Goal: Task Accomplishment & Management: Complete application form

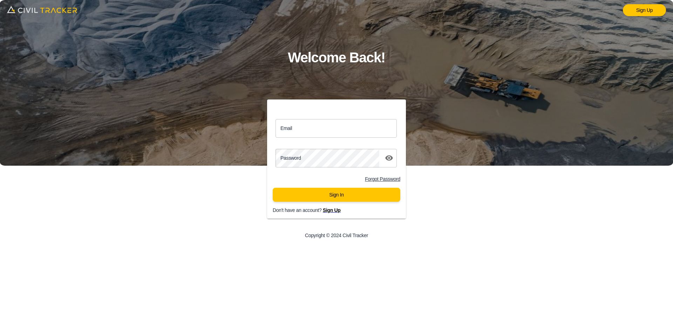
click at [298, 129] on input "Email" at bounding box center [335, 128] width 121 height 19
type input "support@civiltracker.xyz"
click at [311, 168] on div "Password password" at bounding box center [336, 158] width 139 height 24
click at [340, 196] on button "Sign In" at bounding box center [337, 195] width 128 height 14
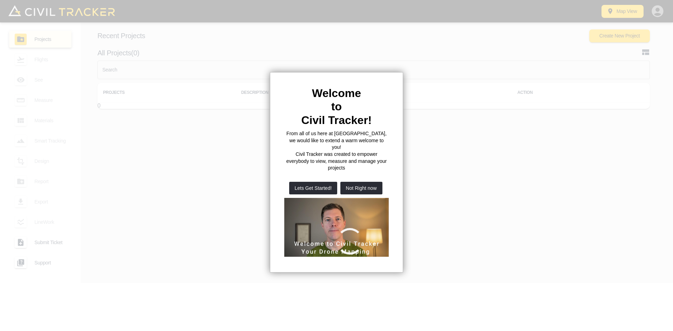
click at [349, 182] on button "Not Right now" at bounding box center [361, 188] width 42 height 13
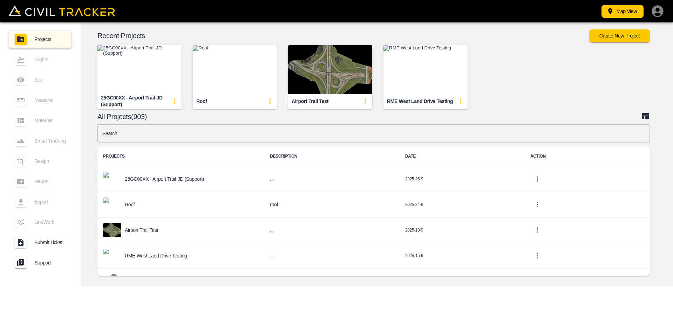
click at [153, 74] on img "button" at bounding box center [139, 69] width 84 height 49
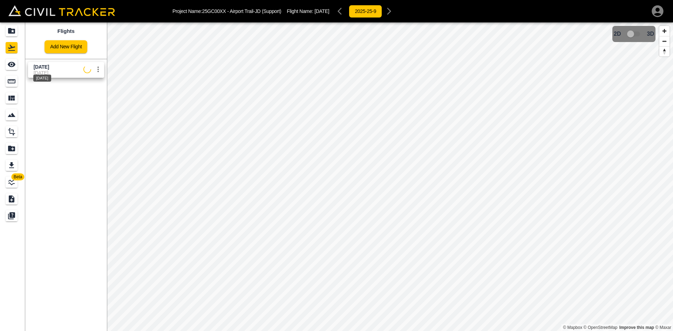
click at [49, 66] on span "[DATE]" at bounding box center [41, 67] width 15 height 6
click at [13, 64] on icon "See" at bounding box center [11, 64] width 8 height 8
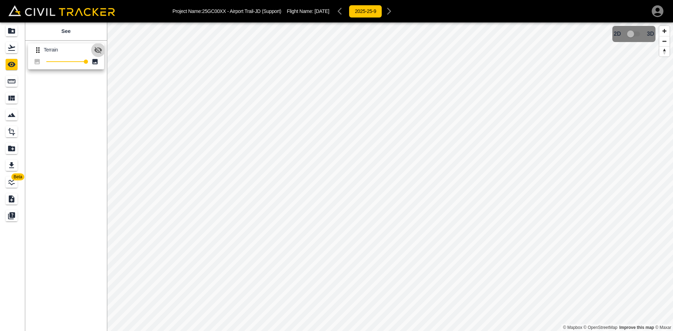
click at [97, 53] on icon "button" at bounding box center [98, 50] width 8 height 8
click at [16, 53] on div "Flights" at bounding box center [12, 47] width 12 height 11
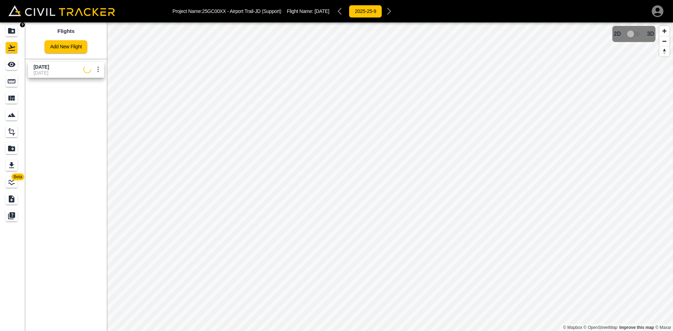
click at [14, 32] on icon "Projects" at bounding box center [11, 31] width 7 height 6
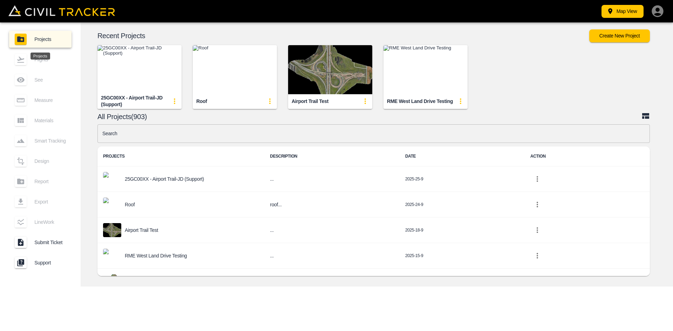
click at [158, 83] on img "button" at bounding box center [139, 69] width 84 height 49
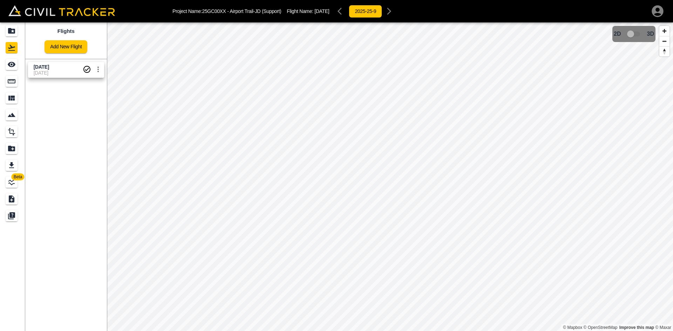
click at [59, 75] on span "[DATE]" at bounding box center [58, 73] width 49 height 6
drag, startPoint x: 73, startPoint y: 131, endPoint x: 82, endPoint y: 129, distance: 8.8
click at [74, 131] on div "Flights Add New Flight Aug 20 2025 9-25-2025" at bounding box center [66, 176] width 82 height 309
click at [61, 48] on link "Add New Flight" at bounding box center [65, 46] width 43 height 13
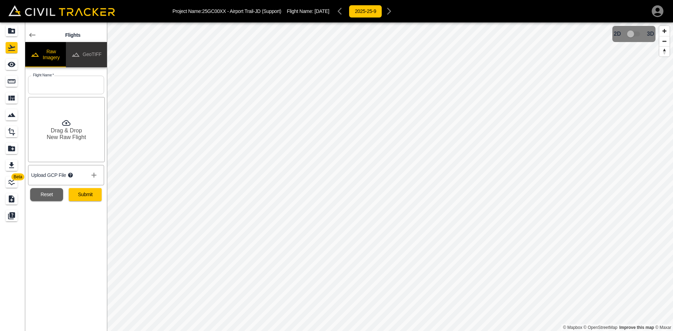
click at [95, 56] on button "GeoTIFF" at bounding box center [86, 54] width 41 height 25
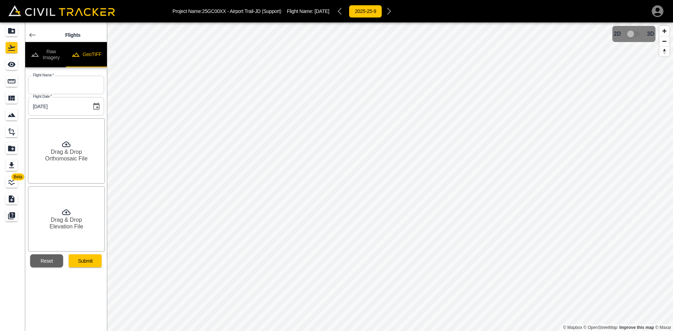
click at [73, 82] on input "text" at bounding box center [66, 85] width 76 height 19
type input "[DATE]"
click at [59, 144] on div "Drag & Drop Orthomosaic File" at bounding box center [66, 150] width 77 height 65
click at [70, 216] on icon at bounding box center [66, 212] width 8 height 8
drag, startPoint x: 101, startPoint y: 263, endPoint x: 96, endPoint y: 263, distance: 4.9
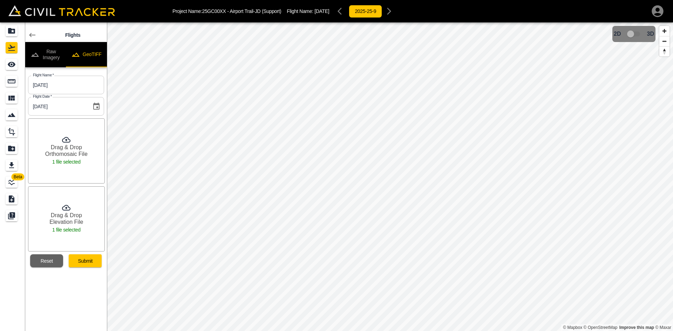
click at [101, 263] on button "Submit" at bounding box center [85, 260] width 33 height 13
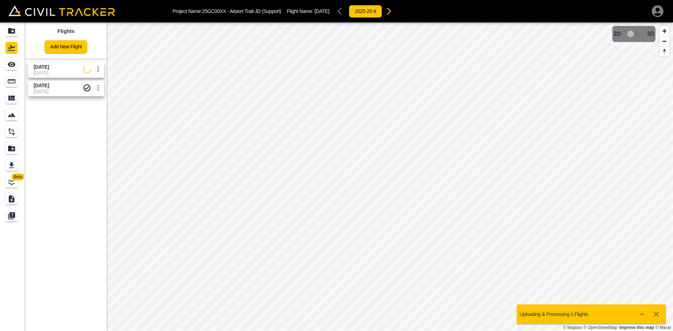
click at [47, 66] on span "[DATE]" at bounding box center [41, 67] width 15 height 6
click at [9, 62] on icon "See" at bounding box center [11, 64] width 8 height 8
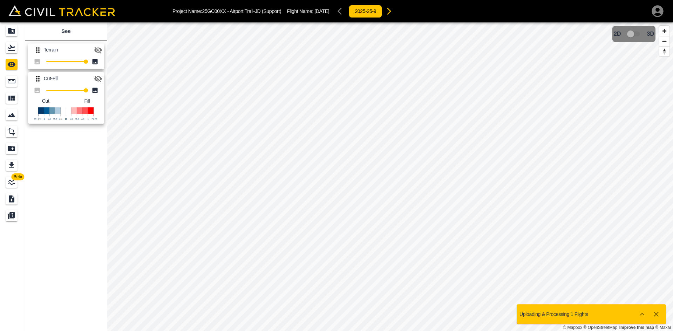
click at [98, 77] on icon "button" at bounding box center [98, 79] width 8 height 7
drag, startPoint x: 13, startPoint y: 47, endPoint x: 15, endPoint y: 32, distance: 14.8
click at [13, 47] on icon "Flights" at bounding box center [11, 47] width 8 height 8
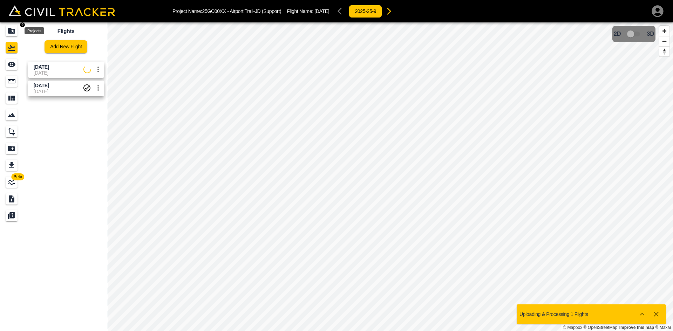
click at [15, 31] on icon "Projects" at bounding box center [11, 31] width 7 height 6
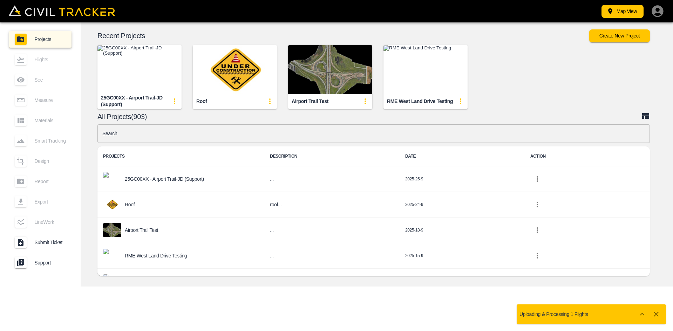
click at [141, 65] on img "button" at bounding box center [139, 69] width 84 height 49
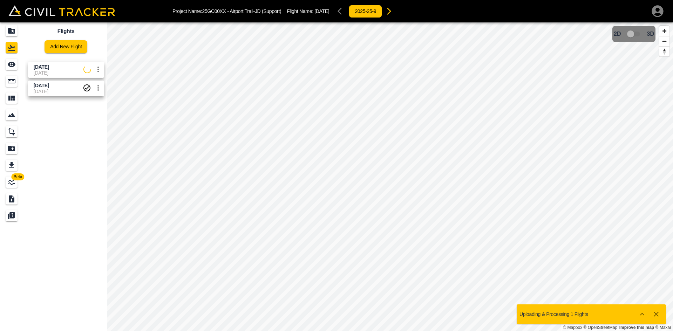
drag, startPoint x: 74, startPoint y: 129, endPoint x: 75, endPoint y: 125, distance: 3.9
click at [74, 129] on div "Flights Add New Flight Aug 27 2025 9-25-2025 Aug 20 2025 9-25-2025" at bounding box center [66, 176] width 82 height 309
click at [75, 139] on div "Flights Add New Flight Aug 27 2025 9-25-2025 Aug 20 2025 9-25-2025" at bounding box center [66, 176] width 82 height 309
click at [55, 43] on link "Add New Flight" at bounding box center [65, 46] width 43 height 13
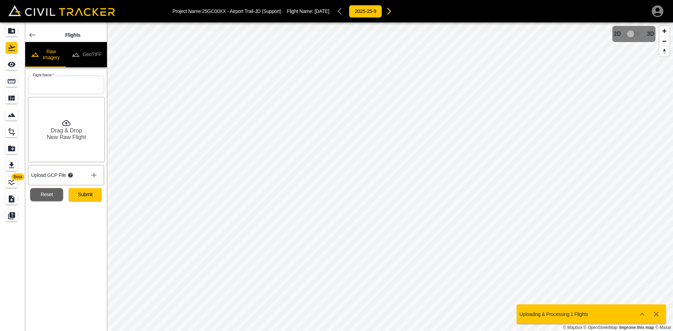
click at [94, 49] on button "GeoTIFF" at bounding box center [86, 54] width 41 height 25
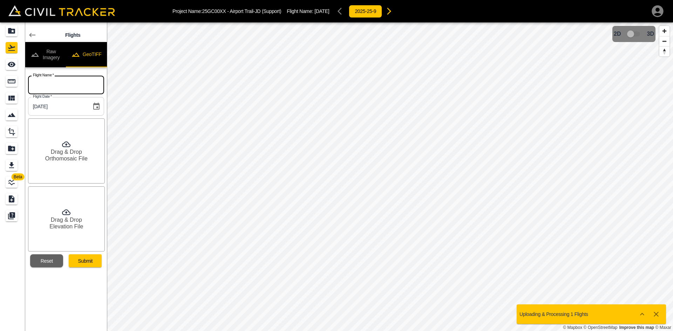
click at [76, 92] on input "text" at bounding box center [66, 85] width 76 height 19
type input "[DATE]"
click at [73, 163] on div "Drag & Drop Orthomosaic File" at bounding box center [66, 150] width 77 height 65
click at [67, 226] on h6 "Elevation File" at bounding box center [66, 226] width 34 height 7
click at [92, 265] on button "Submit" at bounding box center [85, 260] width 33 height 13
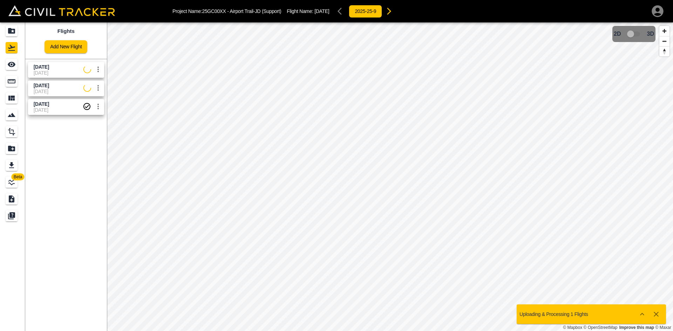
click at [62, 130] on div "Flights Add New Flight Sept 16 2025 9-25-2025 Aug 27 2025 9-25-2025 Aug 20 2025…" at bounding box center [66, 176] width 82 height 309
click at [15, 33] on icon "Projects" at bounding box center [11, 31] width 7 height 6
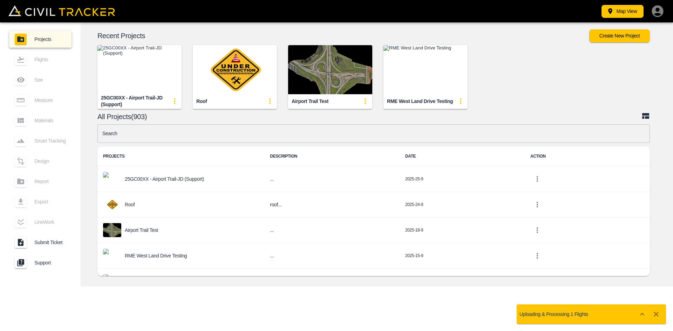
click at [135, 77] on img "button" at bounding box center [139, 69] width 84 height 49
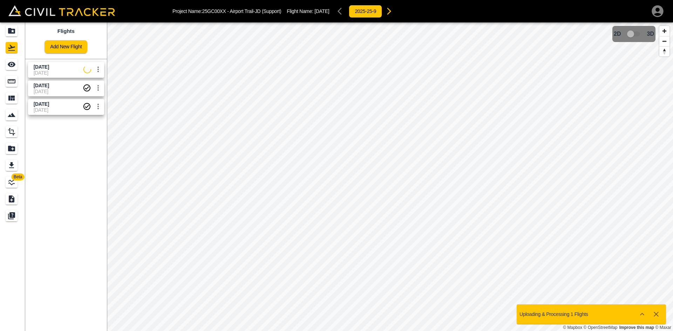
click at [42, 87] on span "[DATE]" at bounding box center [41, 86] width 15 height 6
click at [19, 69] on div "See" at bounding box center [13, 64] width 14 height 11
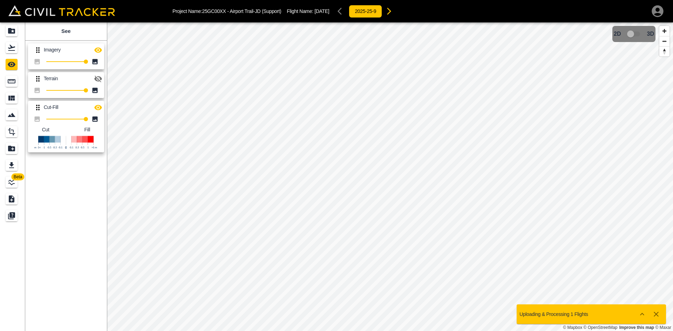
click at [99, 52] on icon "button" at bounding box center [98, 49] width 8 height 5
click at [99, 105] on icon "button" at bounding box center [98, 107] width 8 height 5
click at [98, 80] on icon "button" at bounding box center [98, 79] width 8 height 8
click at [16, 47] on icon "Flights" at bounding box center [11, 47] width 8 height 8
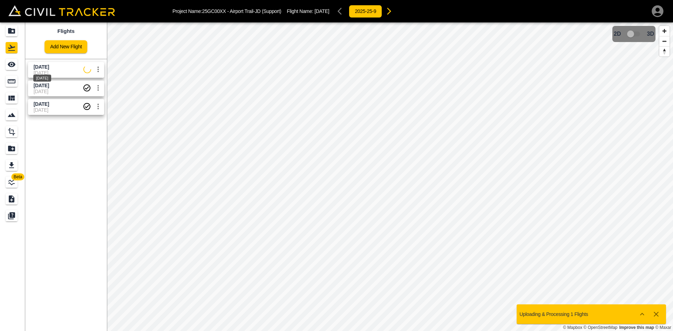
click at [49, 64] on span "[DATE]" at bounding box center [41, 67] width 15 height 6
click at [15, 67] on icon "See" at bounding box center [11, 64] width 8 height 8
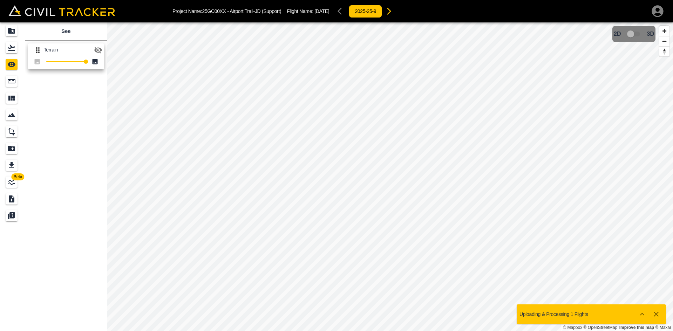
click at [98, 49] on icon "button" at bounding box center [98, 50] width 8 height 8
click at [15, 32] on icon "Projects" at bounding box center [11, 31] width 8 height 8
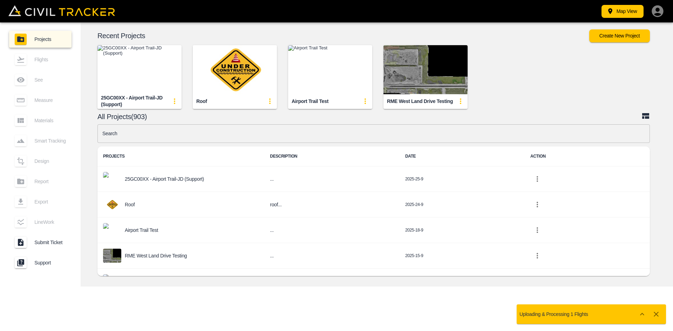
click at [154, 86] on img "button" at bounding box center [139, 69] width 84 height 49
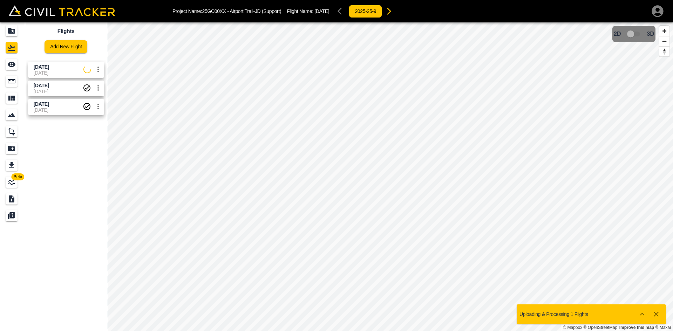
click at [35, 67] on span "[DATE]" at bounding box center [41, 67] width 15 height 6
click at [6, 62] on div "See" at bounding box center [12, 64] width 12 height 11
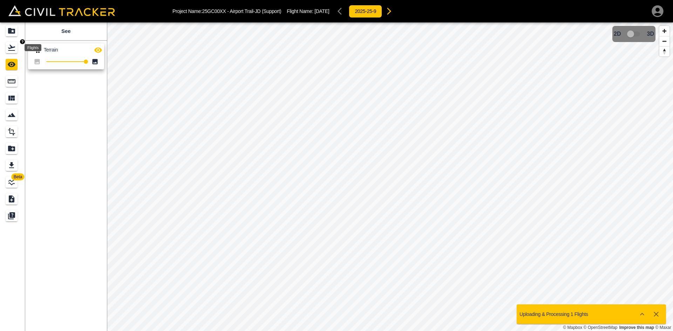
click at [16, 48] on icon "Flights" at bounding box center [11, 47] width 8 height 8
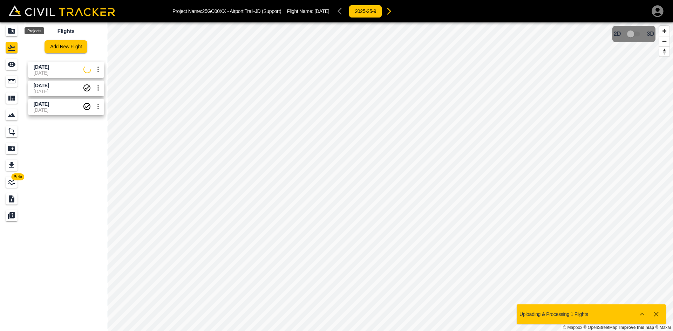
click at [10, 30] on icon "Projects" at bounding box center [11, 31] width 7 height 6
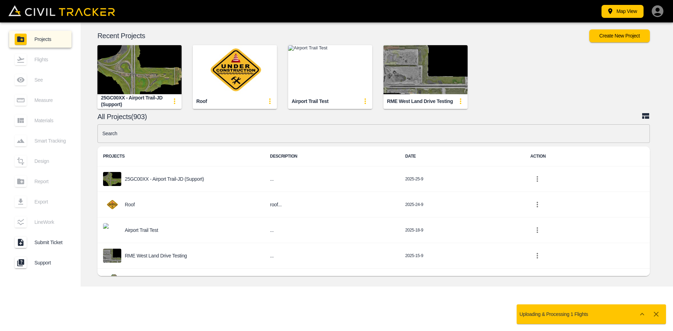
click at [661, 315] on button "button" at bounding box center [656, 314] width 14 height 14
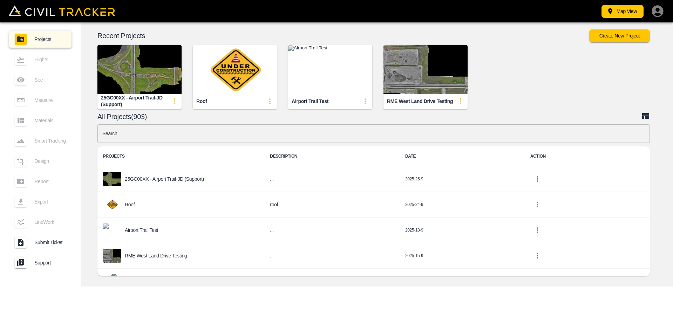
click at [125, 64] on img "button" at bounding box center [139, 69] width 84 height 49
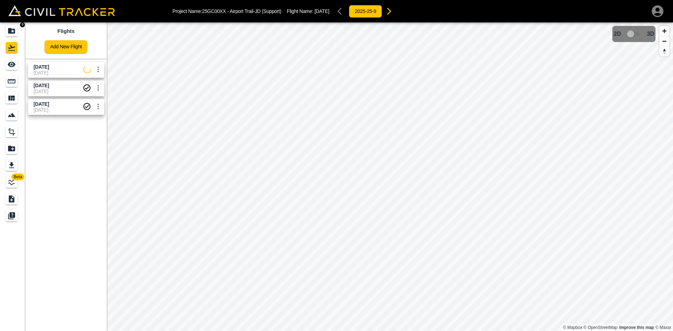
click at [7, 32] on icon "Projects" at bounding box center [11, 31] width 8 height 8
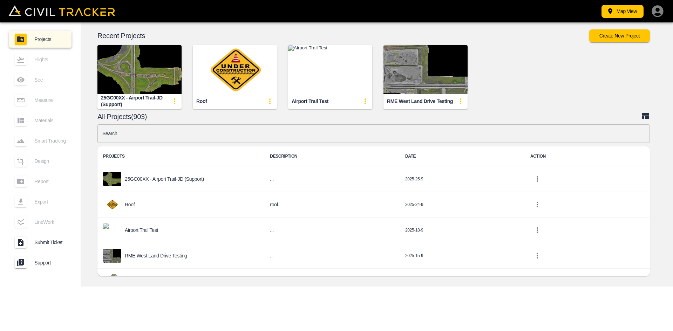
click at [129, 105] on div "25GC00XX - Airport Trail-JD (Support)" at bounding box center [139, 101] width 84 height 14
click at [605, 35] on button "Create New Project" at bounding box center [619, 35] width 61 height 13
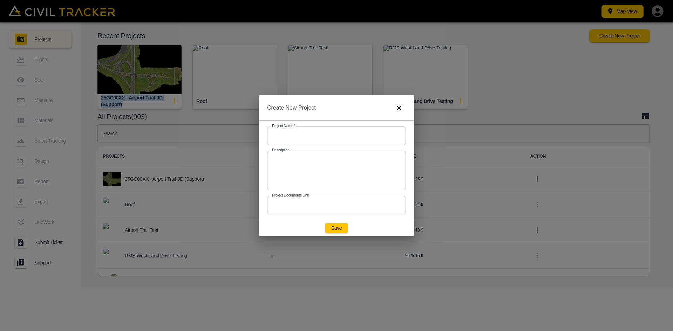
click at [350, 130] on input "text" at bounding box center [336, 135] width 139 height 19
paste input "25GC00XX - Airport Trail-JD (Support)"
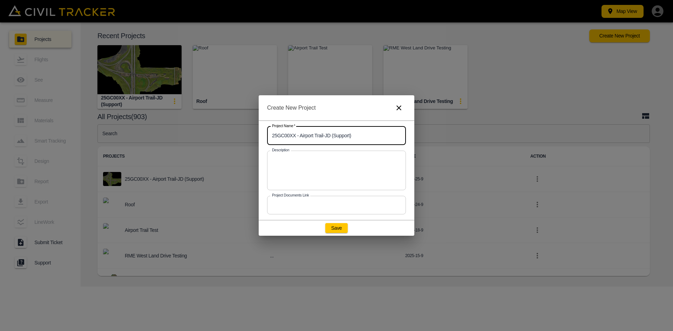
click at [331, 138] on input "25GC00XX - Airport Trail-JD (Support)" at bounding box center [336, 135] width 139 height 19
type input "25GC00XX - Airport Trail-JG (Support)"
click at [339, 226] on button "Save" at bounding box center [336, 228] width 22 height 10
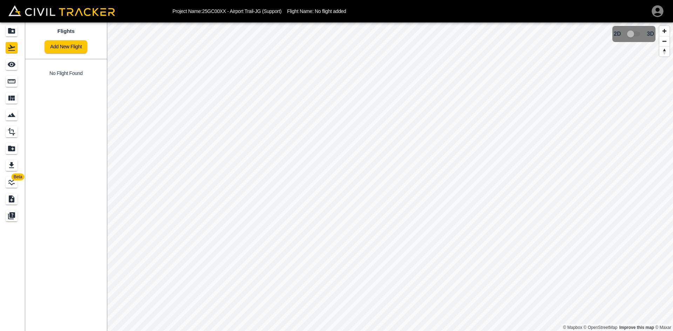
click at [60, 47] on link "Add New Flight" at bounding box center [65, 46] width 43 height 13
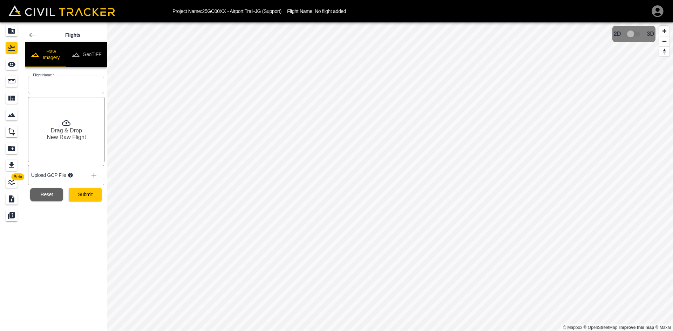
click at [99, 48] on button "GeoTIFF" at bounding box center [86, 54] width 41 height 25
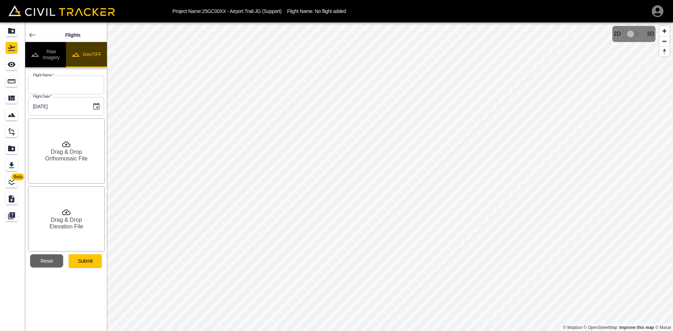
click at [99, 48] on button "GeoTIFF" at bounding box center [86, 54] width 41 height 25
click at [62, 149] on h6 "Drag & Drop" at bounding box center [66, 152] width 31 height 7
click at [73, 223] on h6 "Elevation File" at bounding box center [66, 226] width 34 height 7
click at [11, 32] on icon "Projects" at bounding box center [11, 31] width 7 height 6
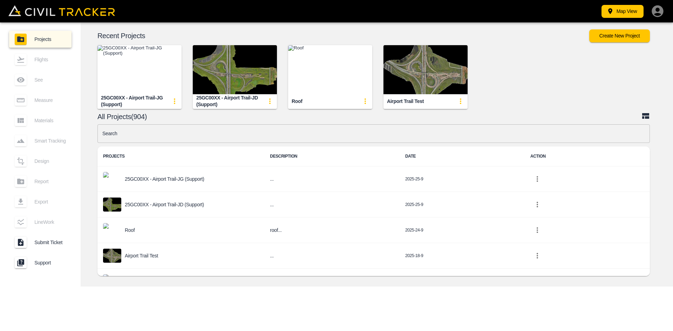
click at [280, 133] on input "text" at bounding box center [373, 133] width 552 height 19
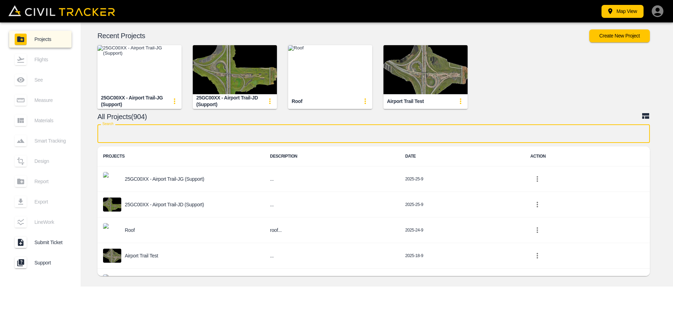
click at [253, 130] on input "text" at bounding box center [373, 133] width 552 height 19
type input "jd"
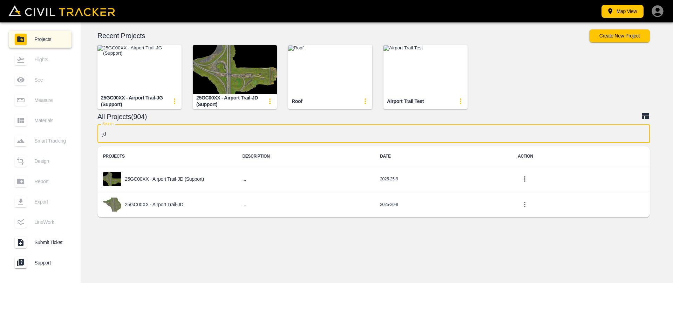
click at [185, 205] on div "25GC00XX - Airport Trail-JD" at bounding box center [167, 205] width 128 height 14
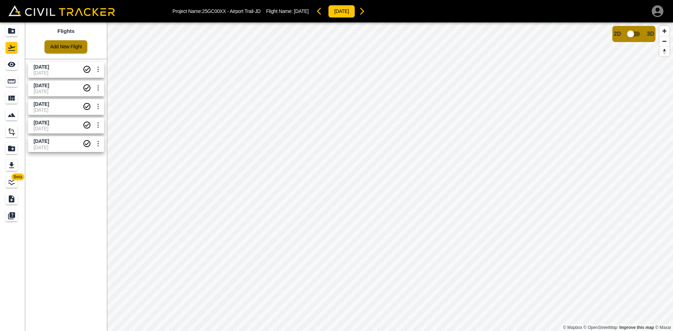
click at [61, 50] on link "Add New Flight" at bounding box center [65, 46] width 43 height 13
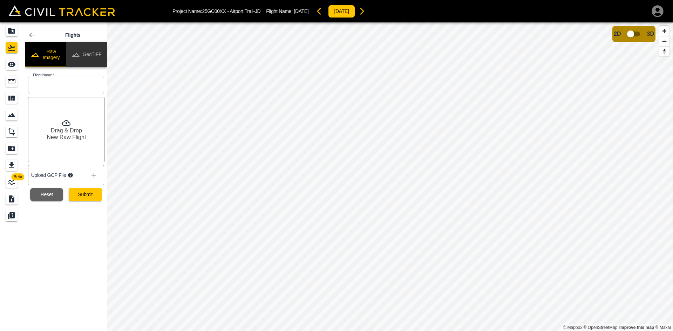
click at [94, 50] on button "GeoTIFF" at bounding box center [86, 54] width 41 height 25
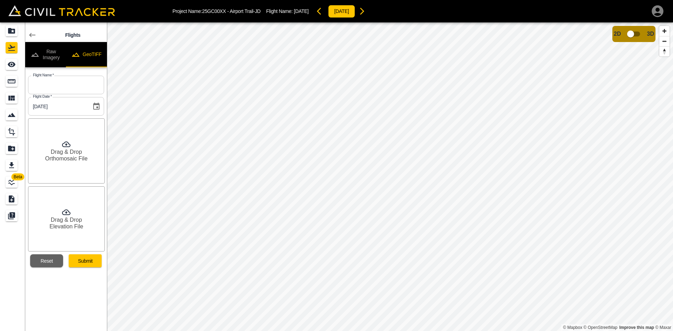
click at [94, 50] on button "GeoTIFF" at bounding box center [86, 54] width 41 height 25
click at [76, 83] on input "text" at bounding box center [66, 85] width 76 height 19
click at [59, 86] on input "text" at bounding box center [66, 85] width 76 height 19
click at [67, 85] on input "text" at bounding box center [66, 85] width 76 height 19
click at [68, 89] on input "Se" at bounding box center [66, 85] width 76 height 19
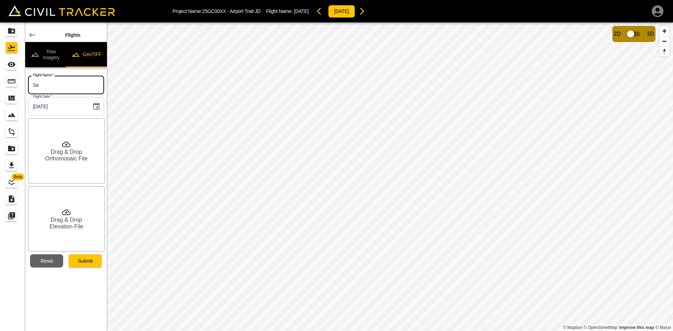
type input "[DATE]"
click at [69, 159] on h6 "Orthomosaic File" at bounding box center [66, 158] width 42 height 7
click at [68, 223] on h6 "Elevation File" at bounding box center [66, 226] width 34 height 7
click at [88, 259] on button "Submit" at bounding box center [85, 260] width 33 height 13
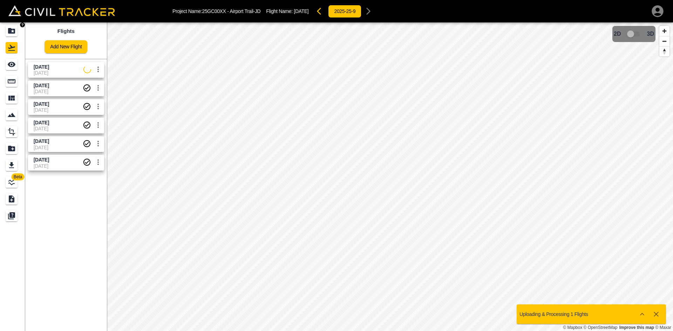
click at [16, 33] on icon "Projects" at bounding box center [11, 31] width 8 height 8
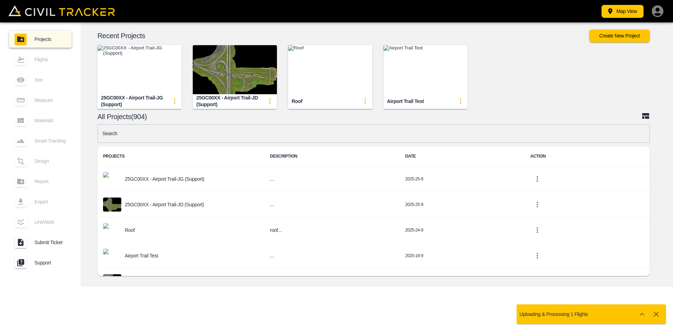
click at [245, 140] on input "text" at bounding box center [373, 133] width 552 height 19
type input "jg"
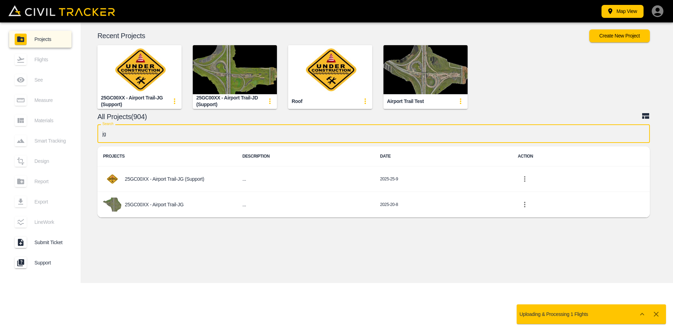
click at [176, 205] on p "25GC00XX - Airport Trail-JG" at bounding box center [154, 205] width 59 height 6
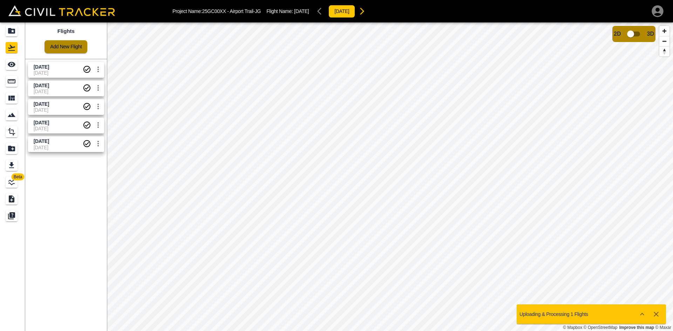
click at [67, 47] on link "Add New Flight" at bounding box center [65, 46] width 43 height 13
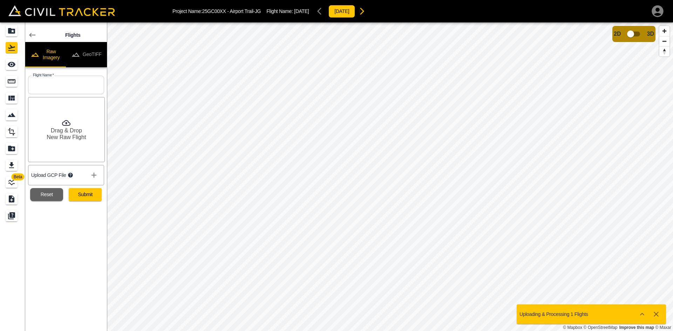
click at [89, 56] on button "GeoTIFF" at bounding box center [86, 54] width 41 height 25
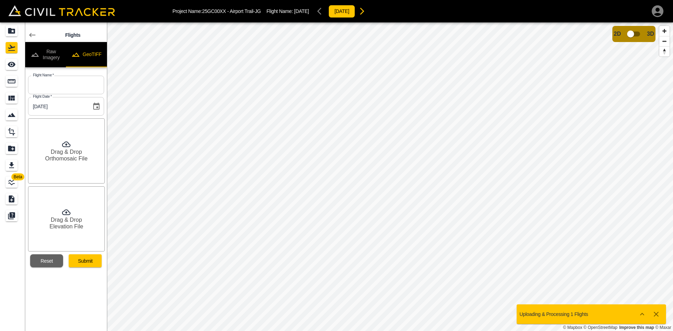
click at [82, 77] on input "text" at bounding box center [66, 85] width 76 height 19
type input "[DATE]"
click at [63, 156] on h6 "Orthomosaic File" at bounding box center [66, 158] width 42 height 7
click at [73, 223] on h6 "Drag & Drop" at bounding box center [66, 220] width 31 height 7
click at [91, 265] on button "Submit" at bounding box center [85, 260] width 33 height 13
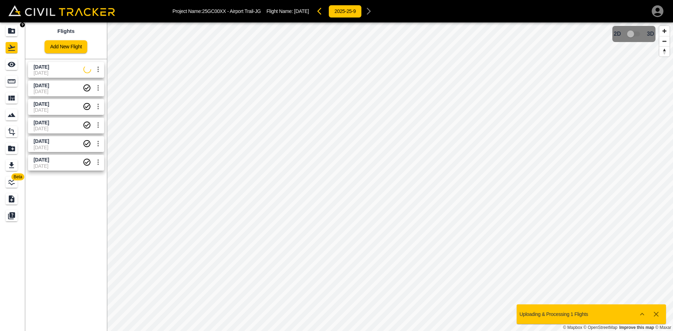
click at [6, 31] on div "Projects" at bounding box center [12, 30] width 12 height 11
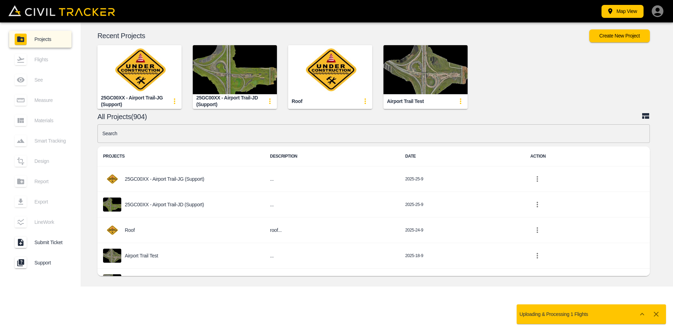
click at [246, 138] on input "text" at bounding box center [373, 133] width 552 height 19
type input "mb"
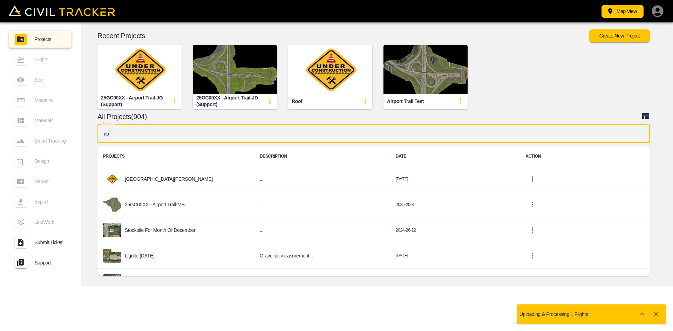
click at [171, 200] on div "25GC00XX - Airport Trail-MB" at bounding box center [175, 205] width 145 height 14
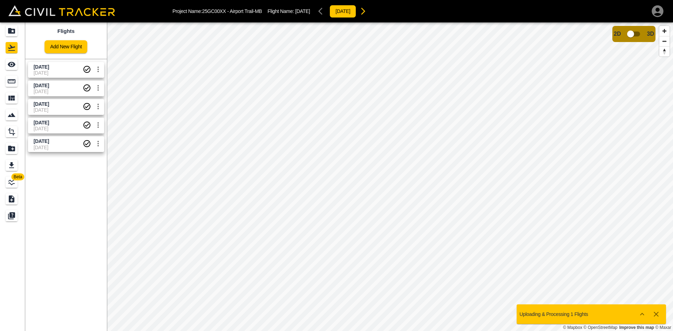
click at [62, 48] on link "Add New Flight" at bounding box center [65, 46] width 43 height 13
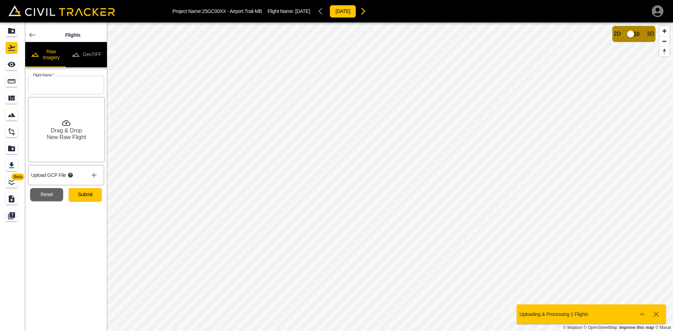
click at [95, 53] on button "GeoTIFF" at bounding box center [86, 54] width 41 height 25
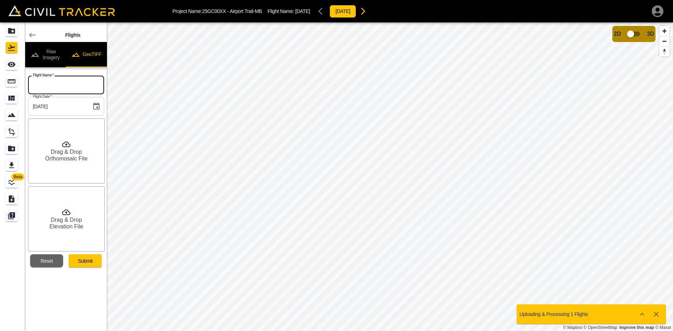
click at [71, 80] on input "text" at bounding box center [66, 85] width 76 height 19
type input "[DATE]"
click at [51, 152] on h6 "Drag & Drop" at bounding box center [66, 152] width 31 height 7
click at [73, 222] on h6 "Drag & Drop" at bounding box center [66, 220] width 31 height 7
click at [92, 261] on button "Submit" at bounding box center [85, 260] width 33 height 13
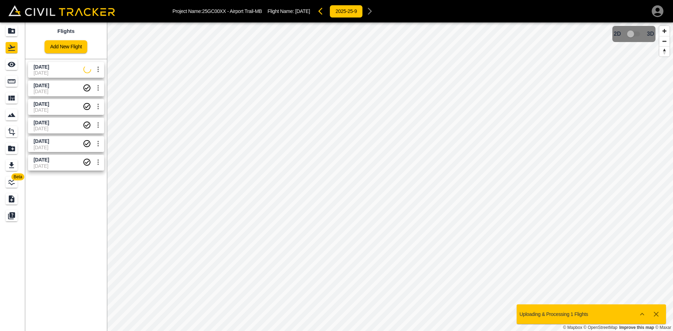
click at [63, 72] on span "[DATE]" at bounding box center [59, 73] width 50 height 6
drag, startPoint x: 11, startPoint y: 63, endPoint x: 15, endPoint y: 63, distance: 3.9
click at [11, 63] on icon "See" at bounding box center [12, 64] width 8 height 5
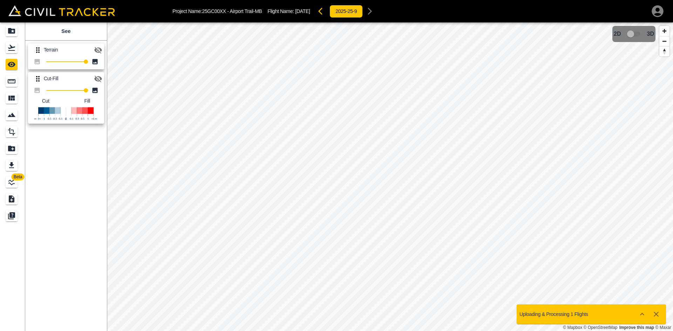
click at [99, 74] on button "button" at bounding box center [98, 79] width 14 height 14
click at [98, 47] on icon "button" at bounding box center [98, 50] width 8 height 8
click at [11, 34] on icon "Projects" at bounding box center [11, 31] width 8 height 8
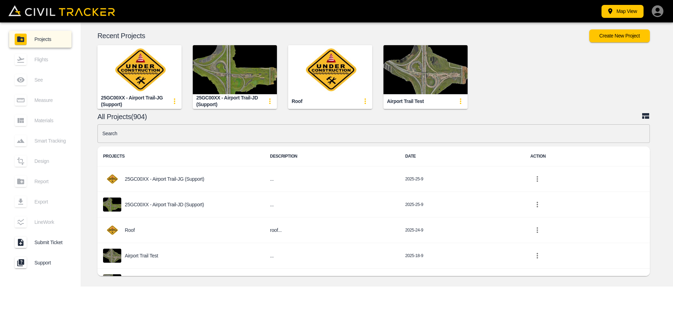
click at [234, 140] on input "text" at bounding box center [373, 133] width 552 height 19
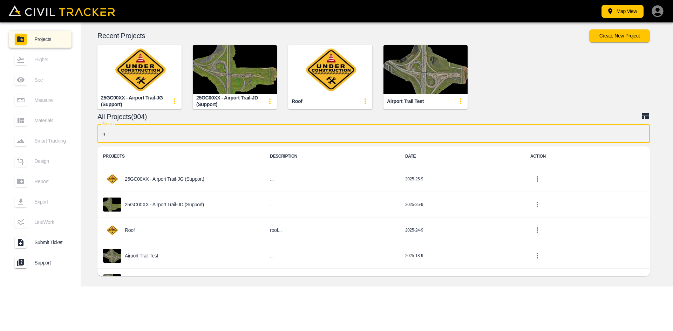
type input "nc"
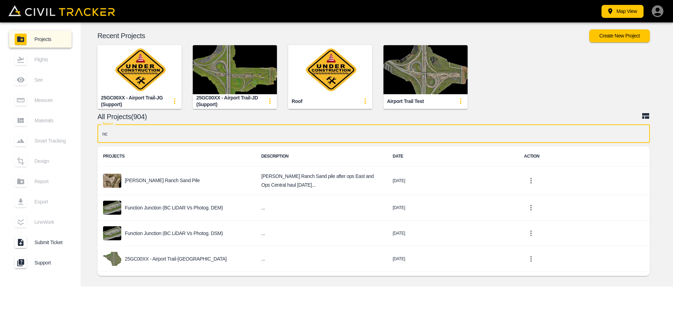
click at [198, 258] on div "25GC00XX - Airport Trail-[GEOGRAPHIC_DATA]" at bounding box center [176, 259] width 147 height 14
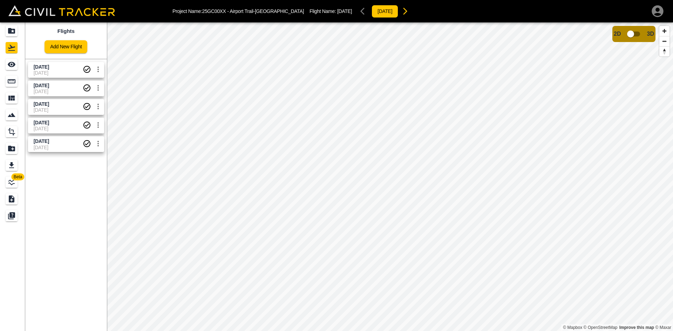
click at [66, 46] on link "Add New Flight" at bounding box center [65, 46] width 43 height 13
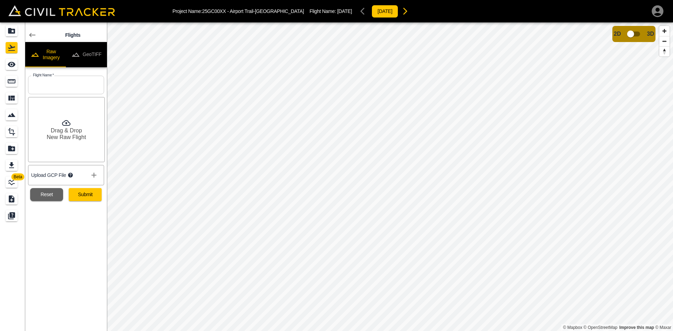
click at [91, 51] on button "GeoTIFF" at bounding box center [86, 54] width 41 height 25
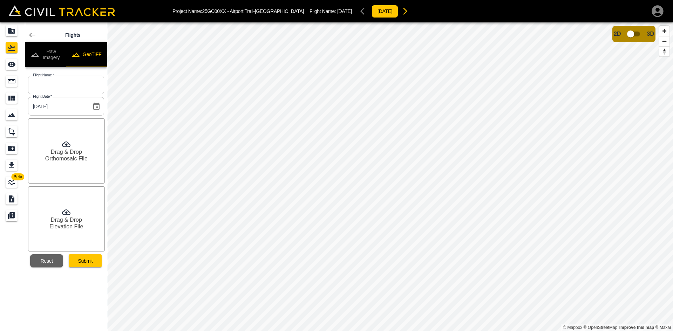
click at [82, 84] on input "text" at bounding box center [66, 85] width 76 height 19
type input "[DATE]"
click at [51, 156] on h6 "Orthomosaic File" at bounding box center [66, 158] width 42 height 7
click at [70, 218] on h6 "Drag & Drop" at bounding box center [66, 220] width 31 height 7
drag, startPoint x: 89, startPoint y: 261, endPoint x: 100, endPoint y: 263, distance: 11.3
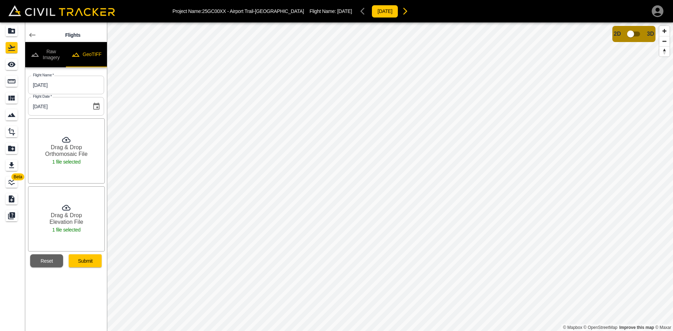
click at [89, 261] on button "Submit" at bounding box center [85, 260] width 33 height 13
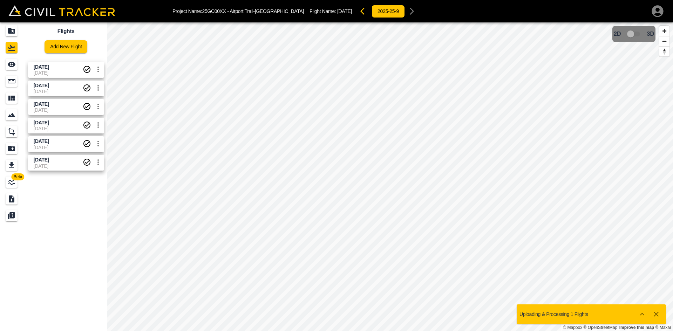
click at [661, 11] on icon "button" at bounding box center [657, 11] width 12 height 12
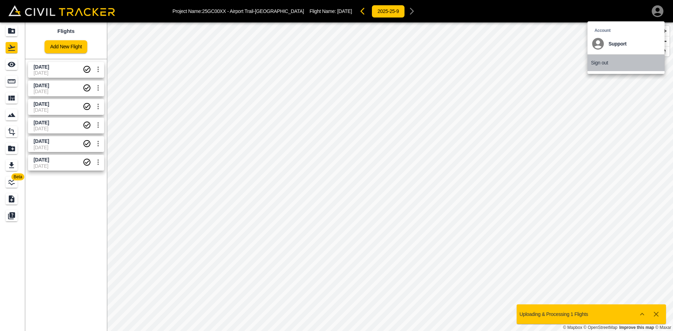
click at [604, 60] on p "Sign out" at bounding box center [599, 63] width 17 height 6
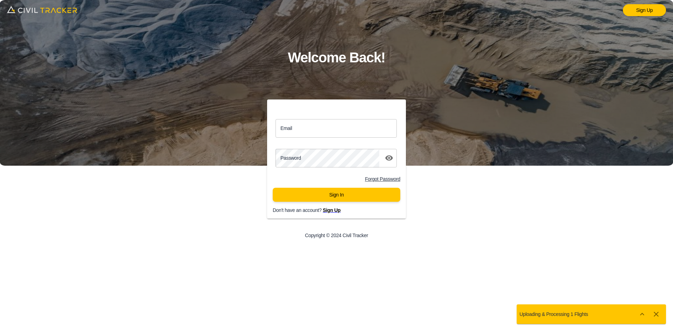
drag, startPoint x: 500, startPoint y: 252, endPoint x: 533, endPoint y: 329, distance: 83.8
click at [501, 253] on div "Sign Up Welcome Back! Email Email Password password Forgot Password Sign In Don…" at bounding box center [336, 165] width 673 height 331
